Goal: Transaction & Acquisition: Subscribe to service/newsletter

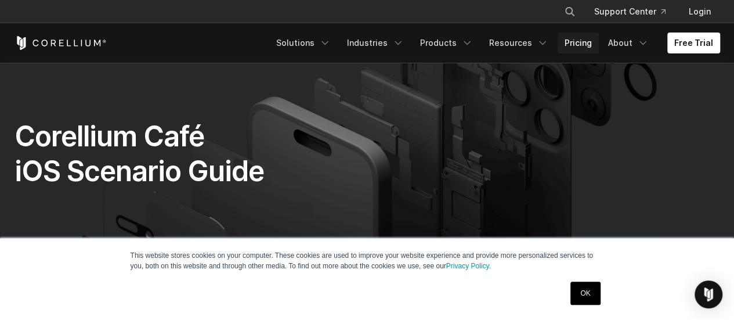
click at [583, 43] on link "Pricing" at bounding box center [577, 42] width 41 height 21
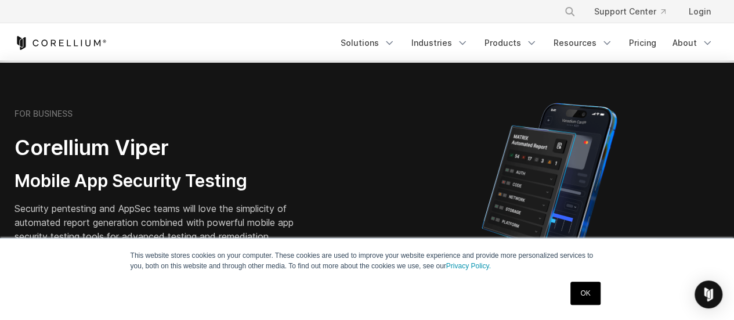
scroll to position [238, 0]
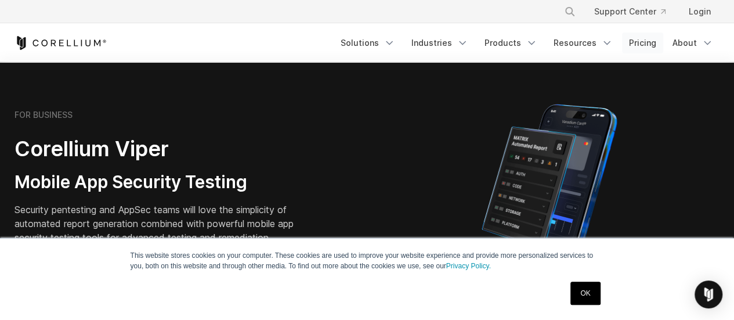
click at [647, 42] on link "Pricing" at bounding box center [642, 42] width 41 height 21
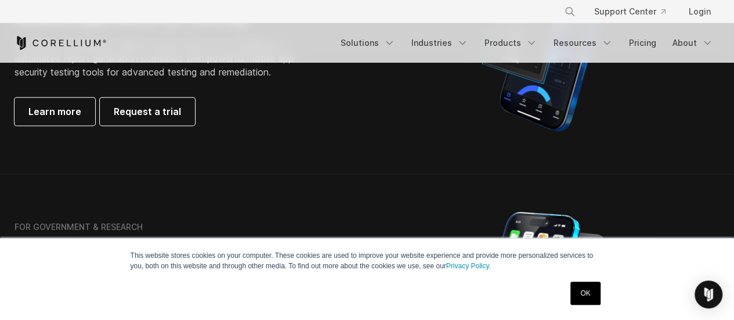
scroll to position [404, 0]
click at [584, 292] on link "OK" at bounding box center [585, 292] width 30 height 23
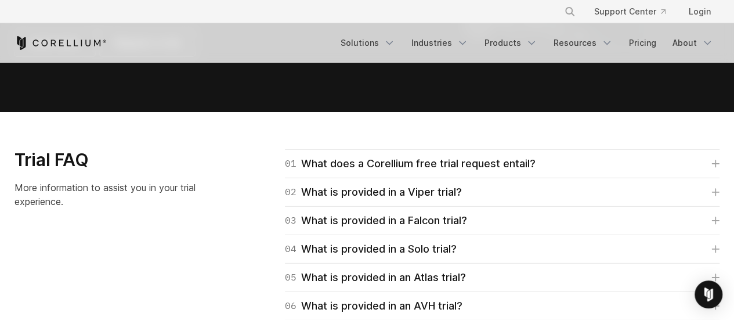
scroll to position [1598, 0]
